Goal: Check status

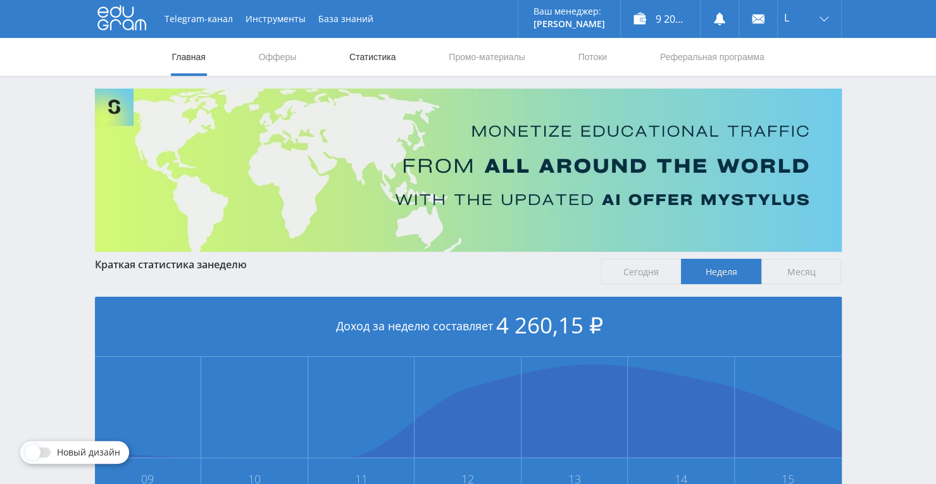
click at [385, 49] on link "Статистика" at bounding box center [372, 57] width 49 height 38
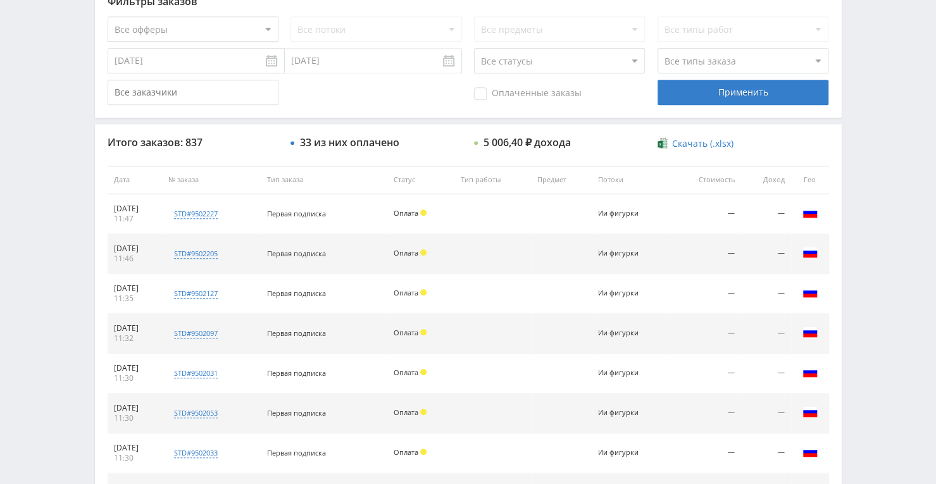
scroll to position [415, 0]
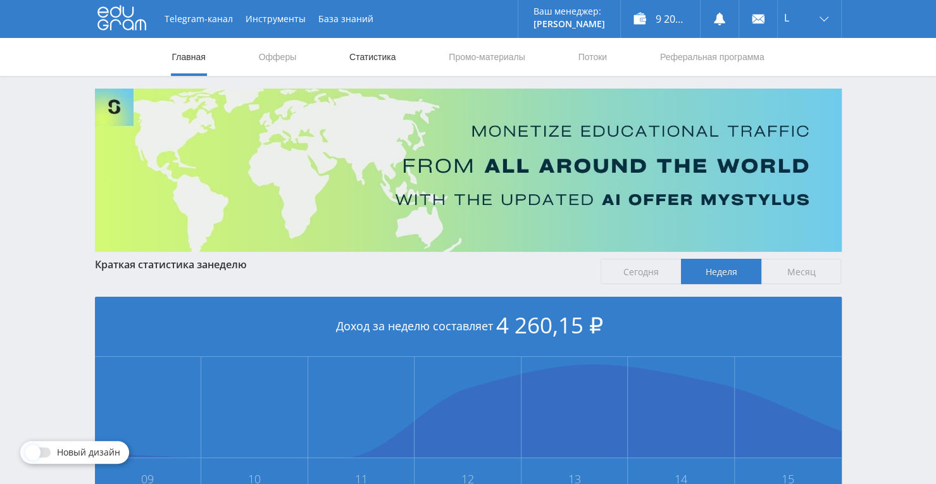
click at [354, 54] on link "Статистика" at bounding box center [372, 57] width 49 height 38
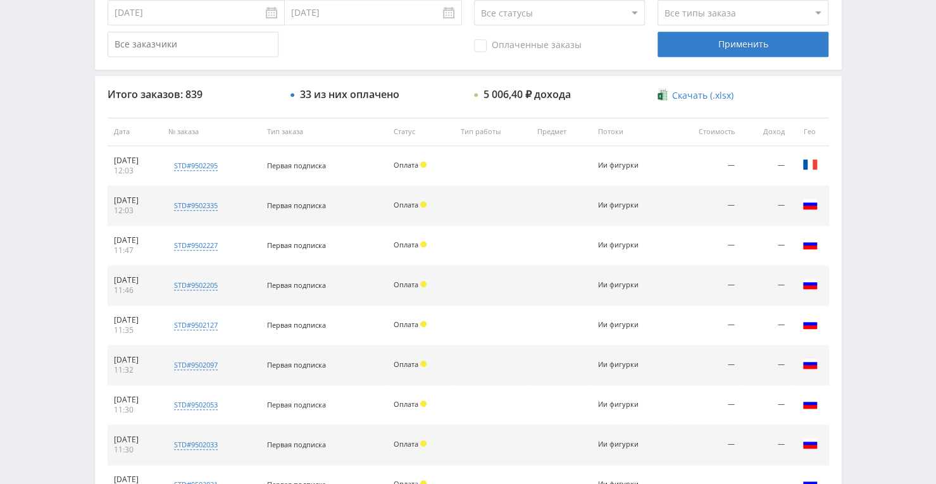
scroll to position [385, 0]
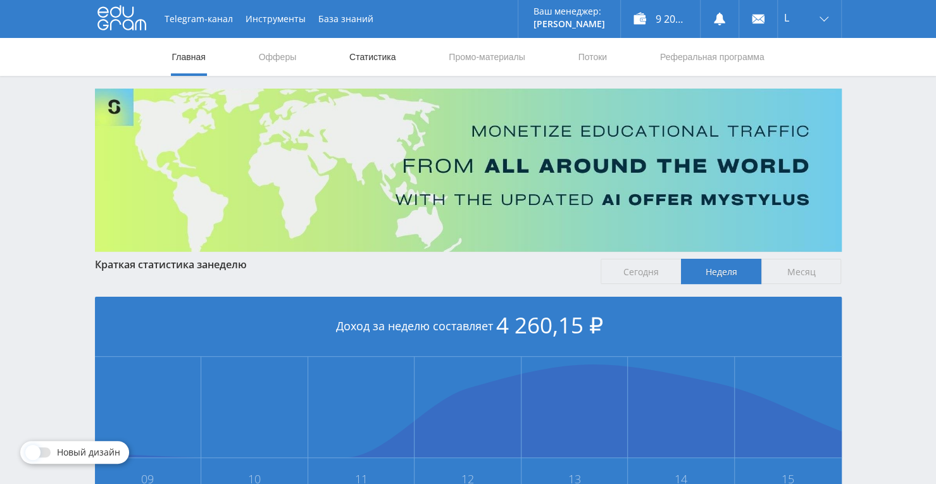
click at [358, 66] on link "Статистика" at bounding box center [372, 57] width 49 height 38
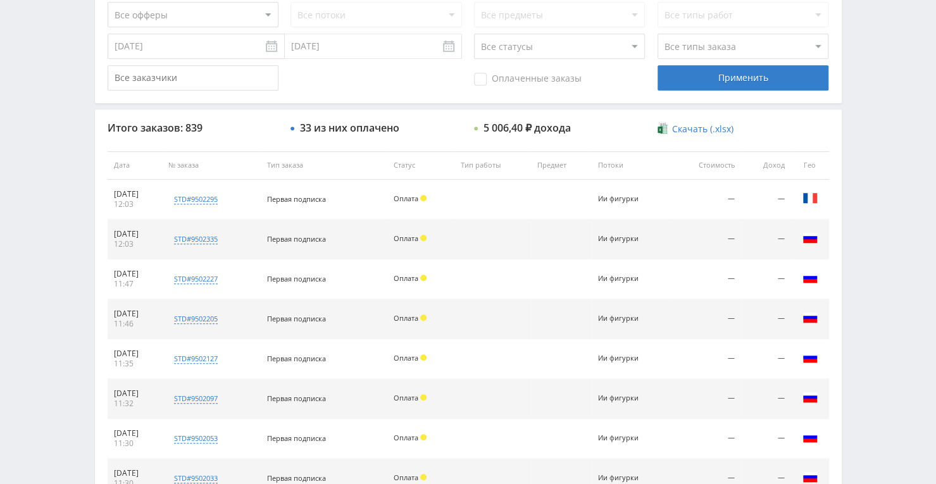
scroll to position [380, 0]
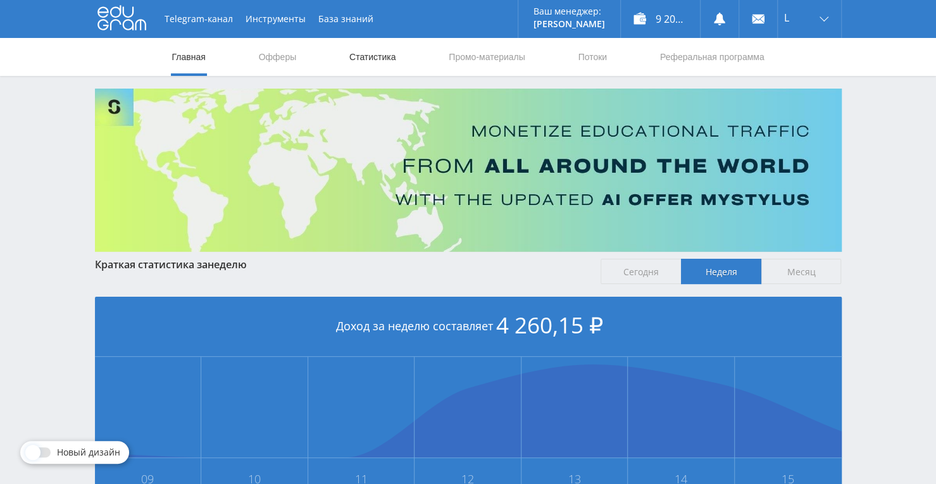
click at [380, 52] on link "Статистика" at bounding box center [372, 57] width 49 height 38
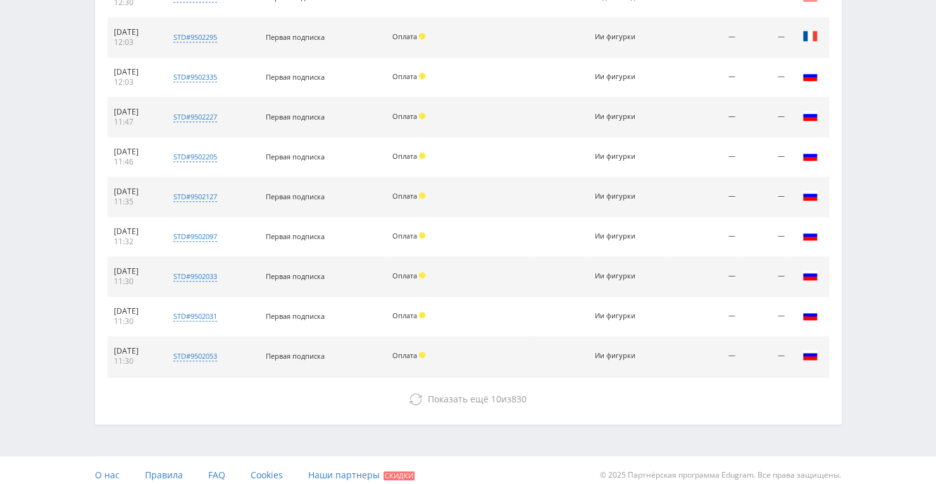
scroll to position [575, 0]
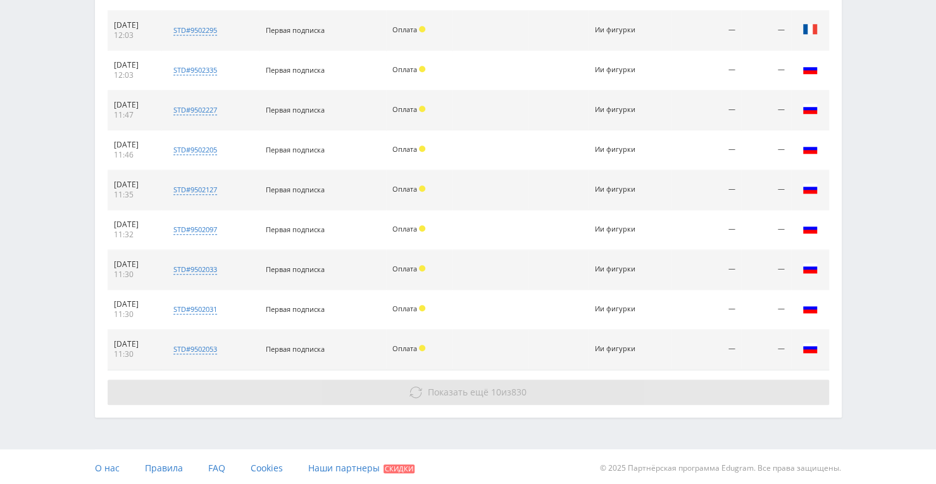
click at [450, 388] on span "Показать ещё" at bounding box center [458, 392] width 61 height 12
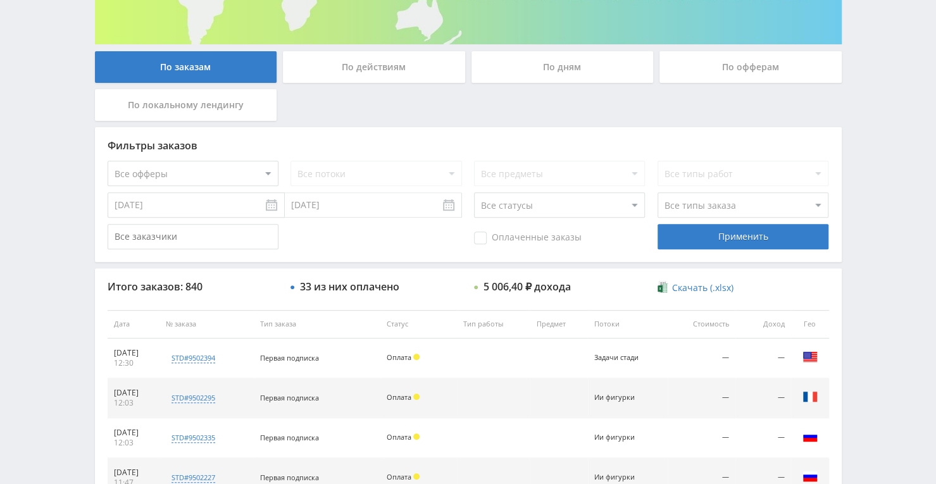
scroll to position [196, 0]
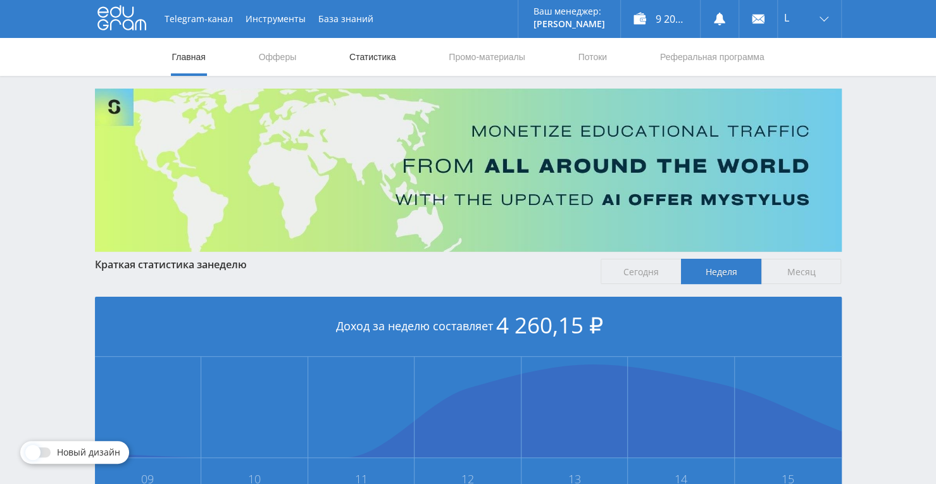
click at [383, 63] on link "Статистика" at bounding box center [372, 57] width 49 height 38
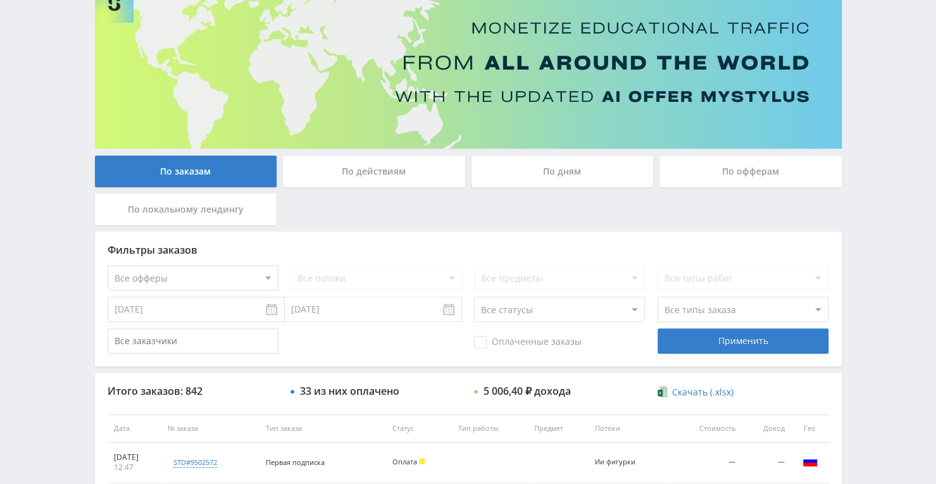
scroll to position [6, 0]
